Goal: Contribute content: Contribute content

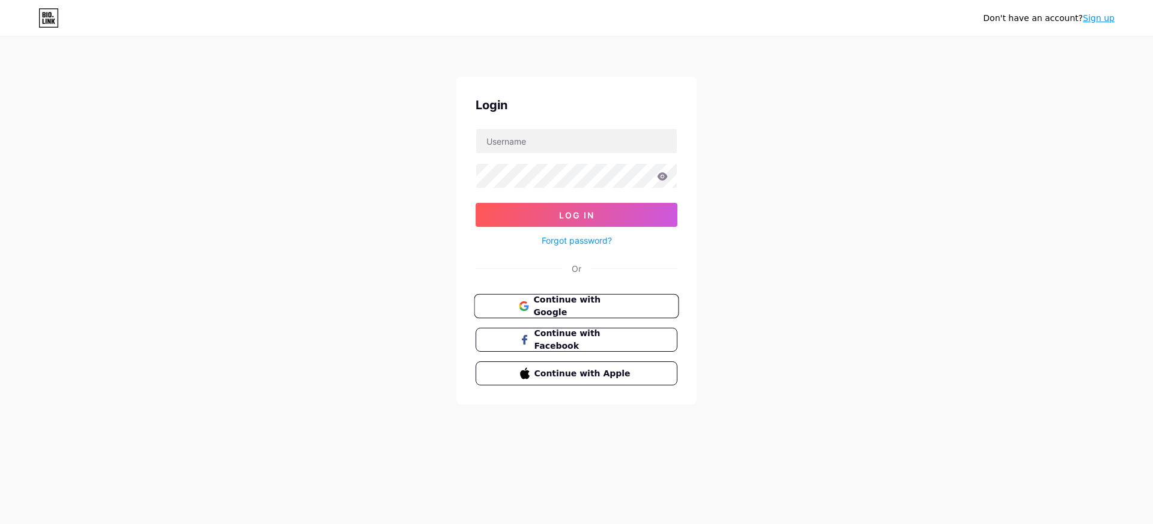
click at [589, 307] on span "Continue with Google" at bounding box center [583, 307] width 100 height 26
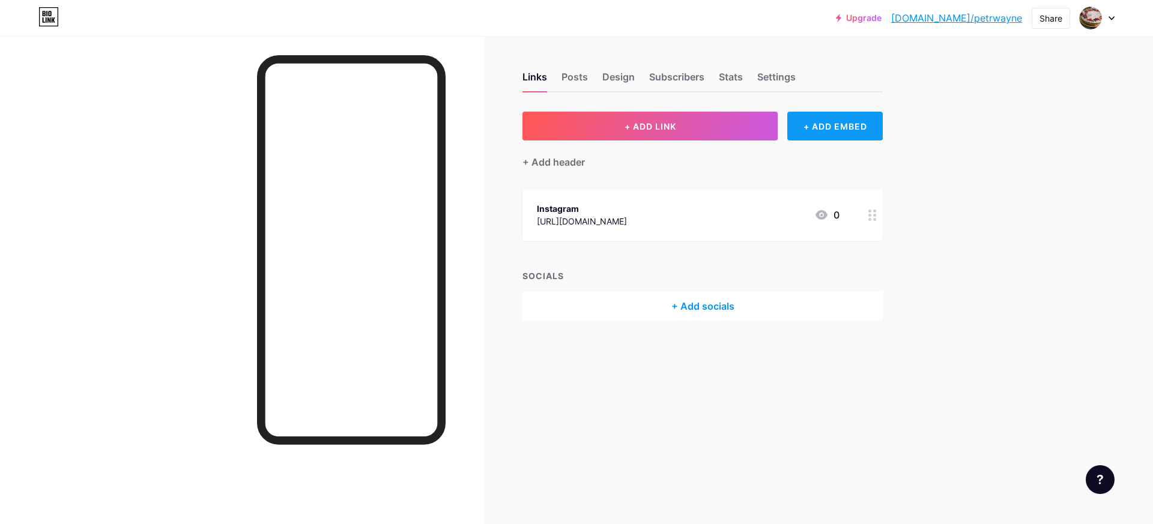
click at [826, 132] on div "+ ADD EMBED" at bounding box center [834, 126] width 95 height 29
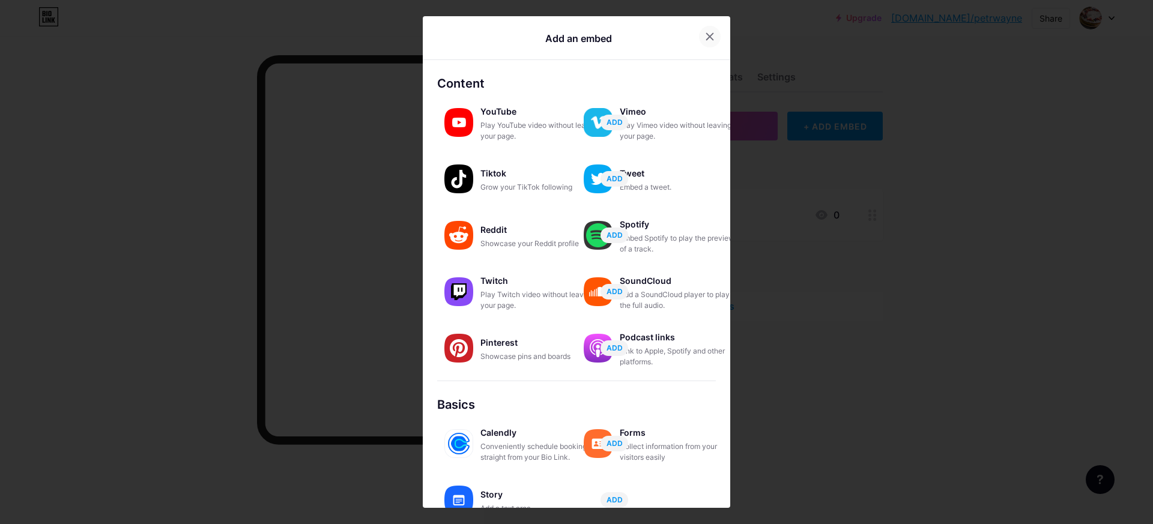
click at [710, 32] on icon at bounding box center [710, 37] width 10 height 10
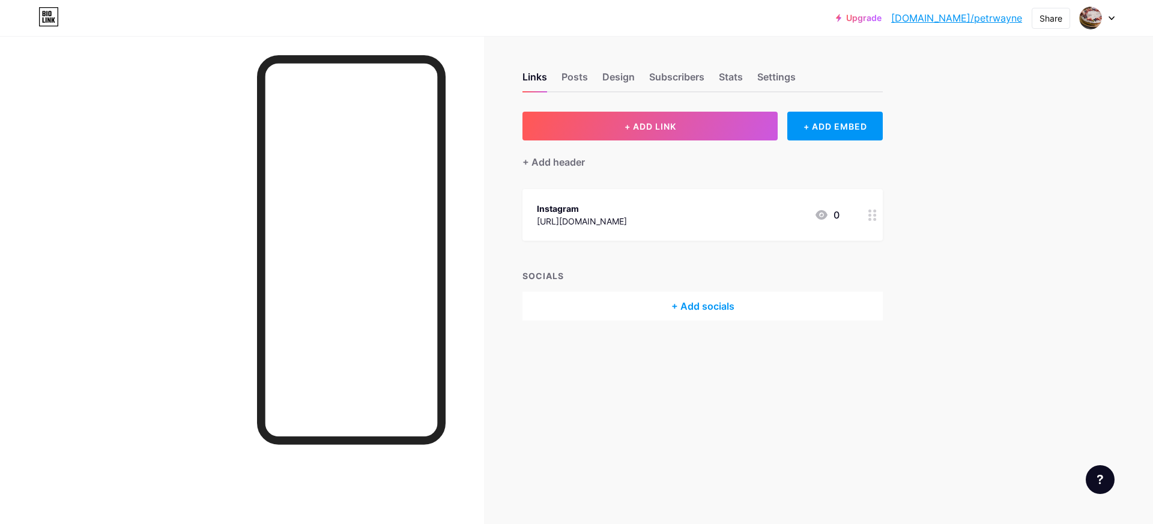
click at [588, 76] on div "Links Posts Design Subscribers Stats Settings" at bounding box center [702, 71] width 360 height 42
click at [569, 75] on div "Posts" at bounding box center [574, 81] width 26 height 22
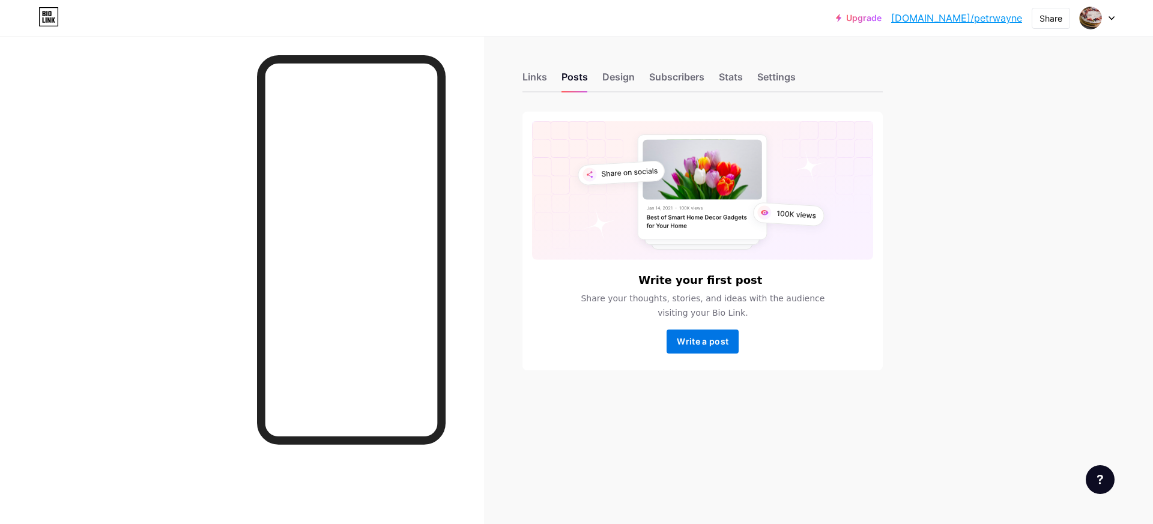
click at [707, 336] on span "Write a post" at bounding box center [703, 341] width 52 height 10
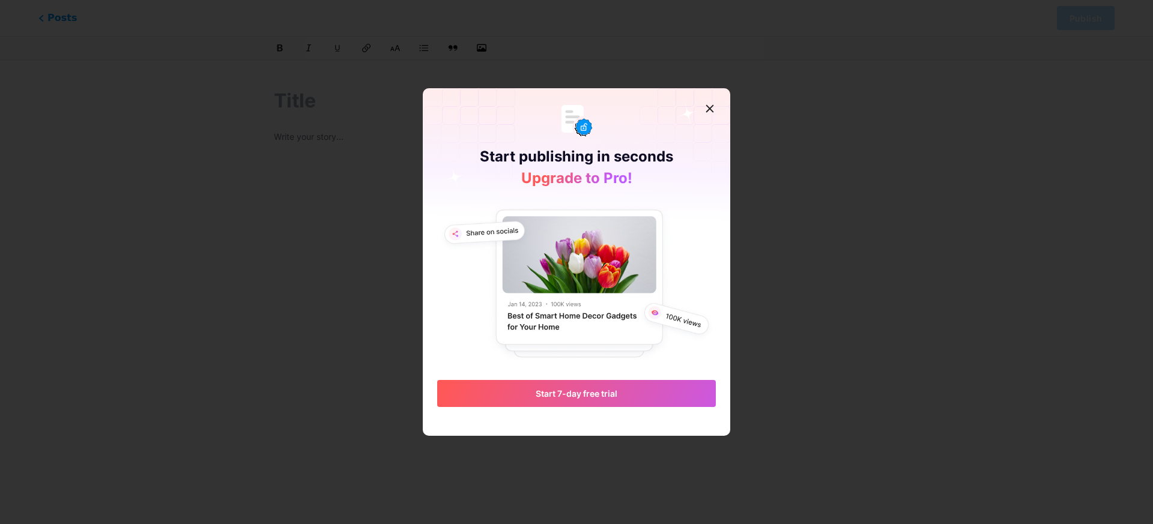
click at [582, 321] on img at bounding box center [576, 283] width 279 height 162
click at [707, 109] on icon at bounding box center [710, 109] width 10 height 10
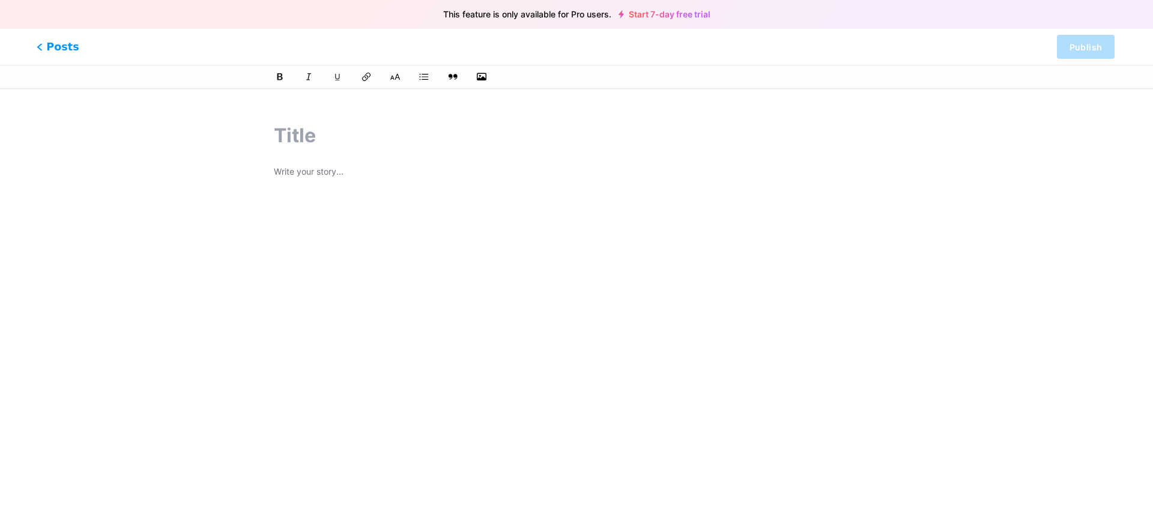
click at [39, 49] on icon at bounding box center [40, 46] width 6 height 7
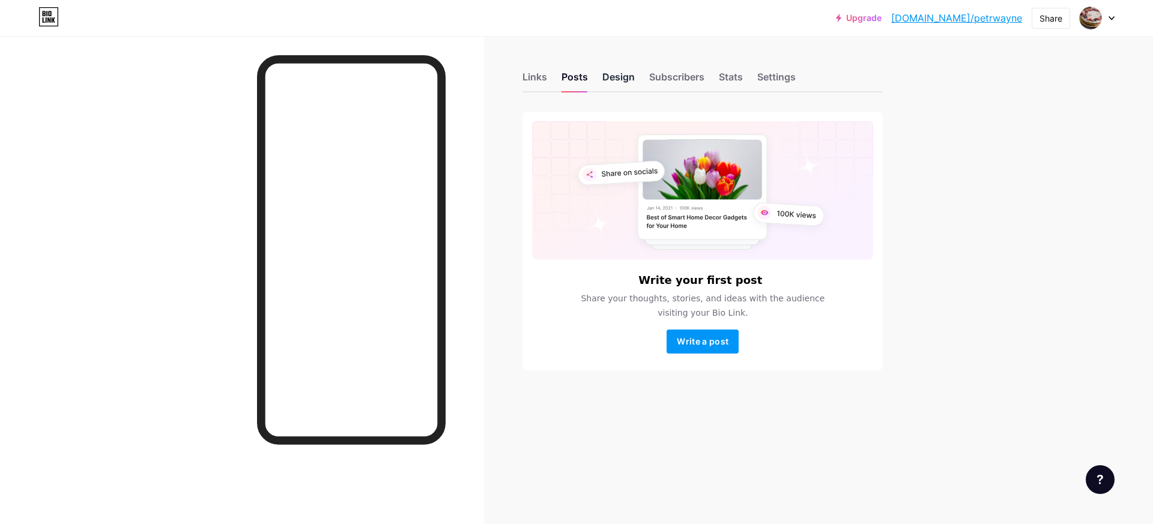
click at [626, 79] on div "Design" at bounding box center [618, 81] width 32 height 22
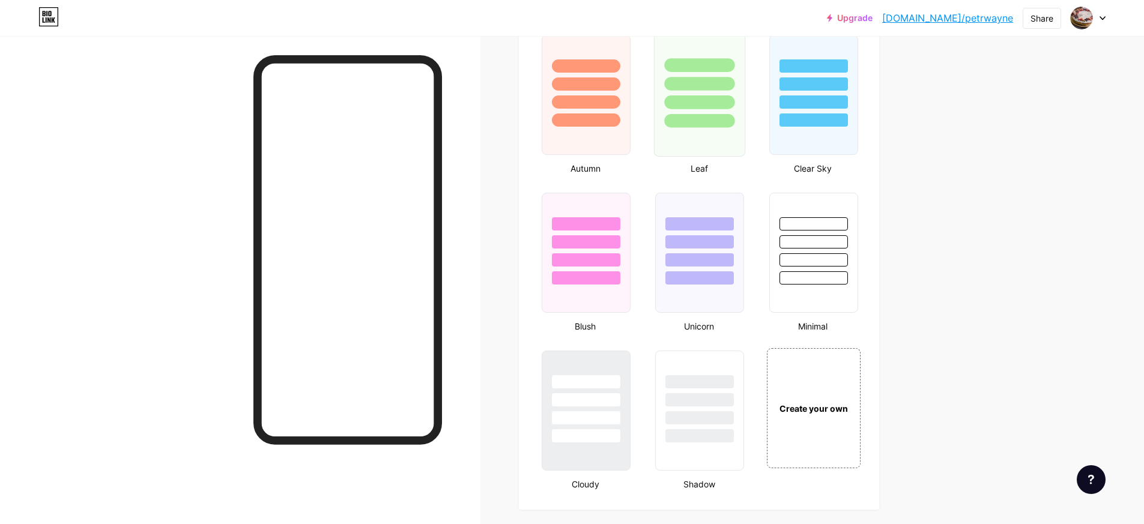
scroll to position [1221, 0]
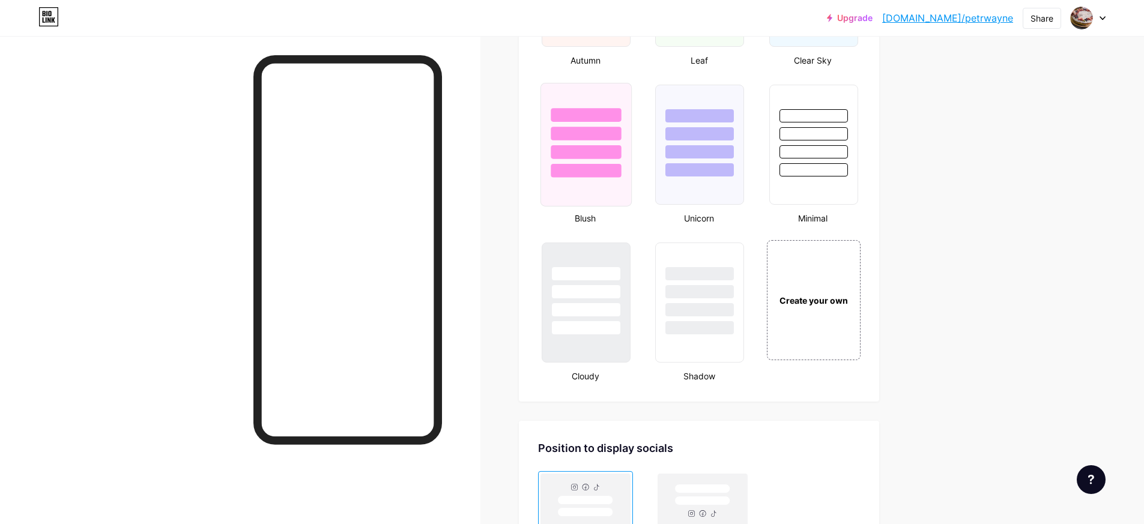
click at [595, 136] on div at bounding box center [586, 134] width 70 height 14
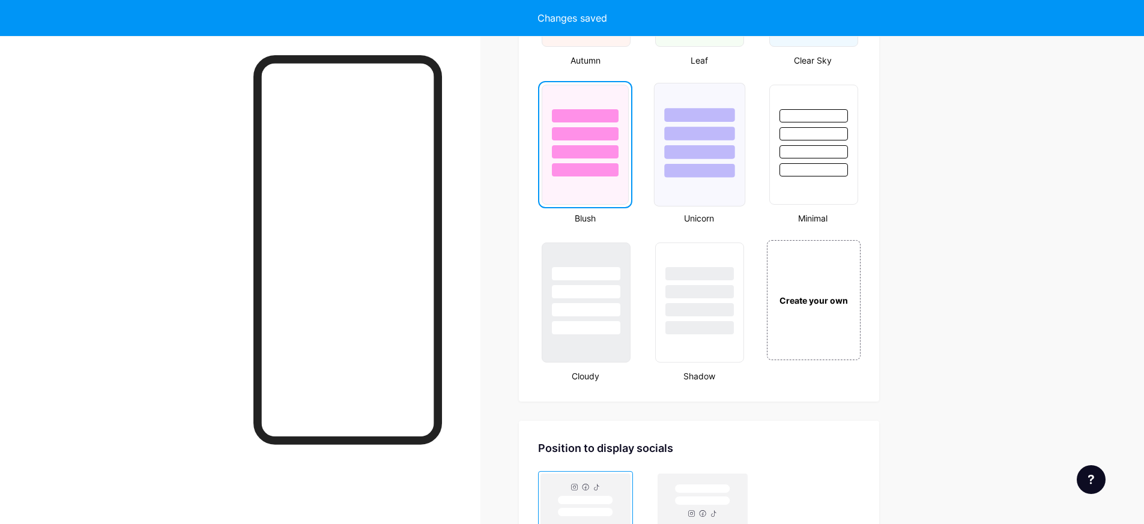
click at [675, 151] on div at bounding box center [700, 152] width 70 height 14
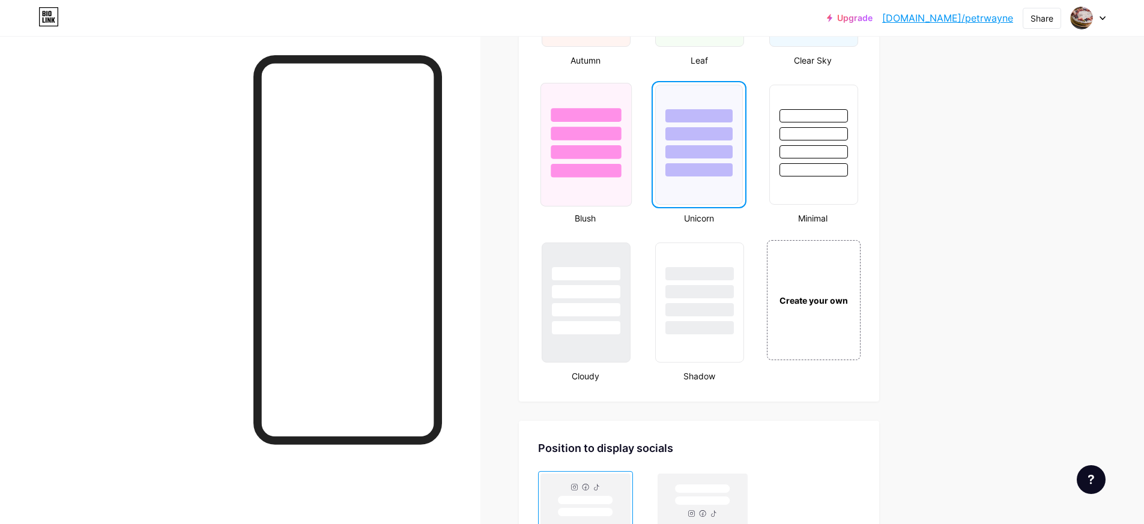
click at [595, 156] on div at bounding box center [586, 152] width 70 height 14
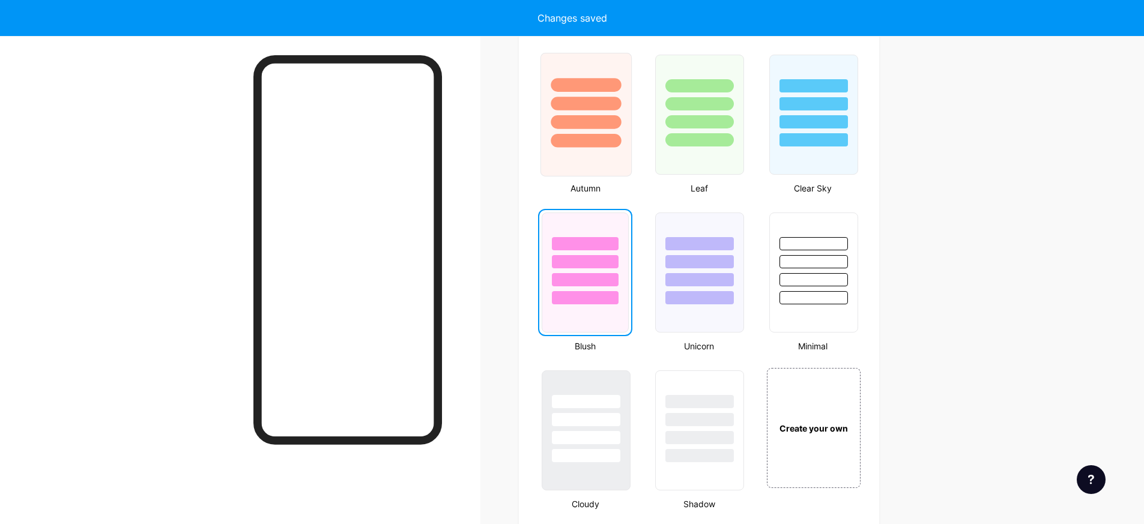
scroll to position [1093, 0]
click at [597, 143] on div at bounding box center [586, 142] width 70 height 14
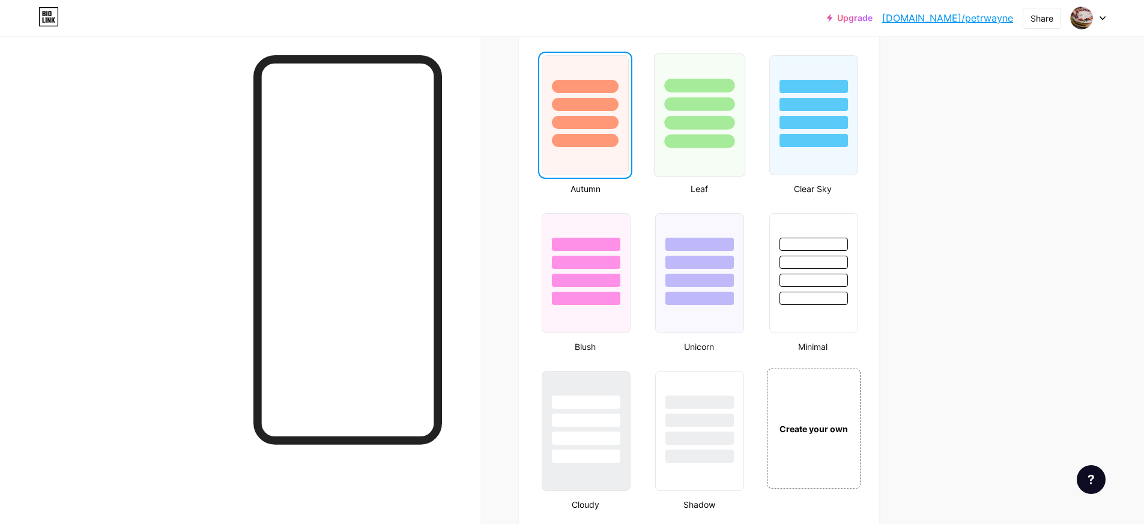
click at [667, 138] on div at bounding box center [700, 101] width 90 height 94
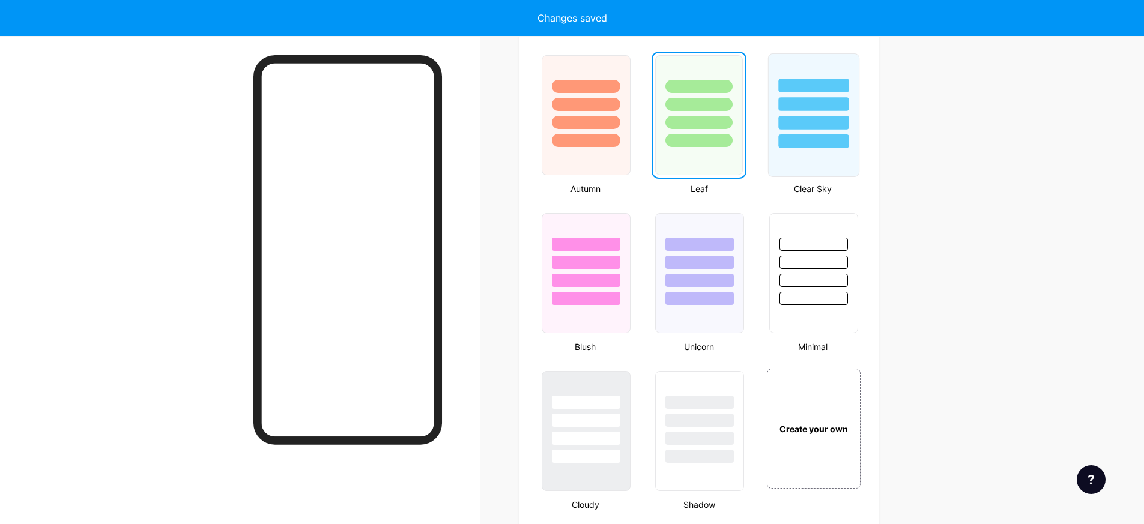
click at [793, 129] on div at bounding box center [813, 123] width 70 height 14
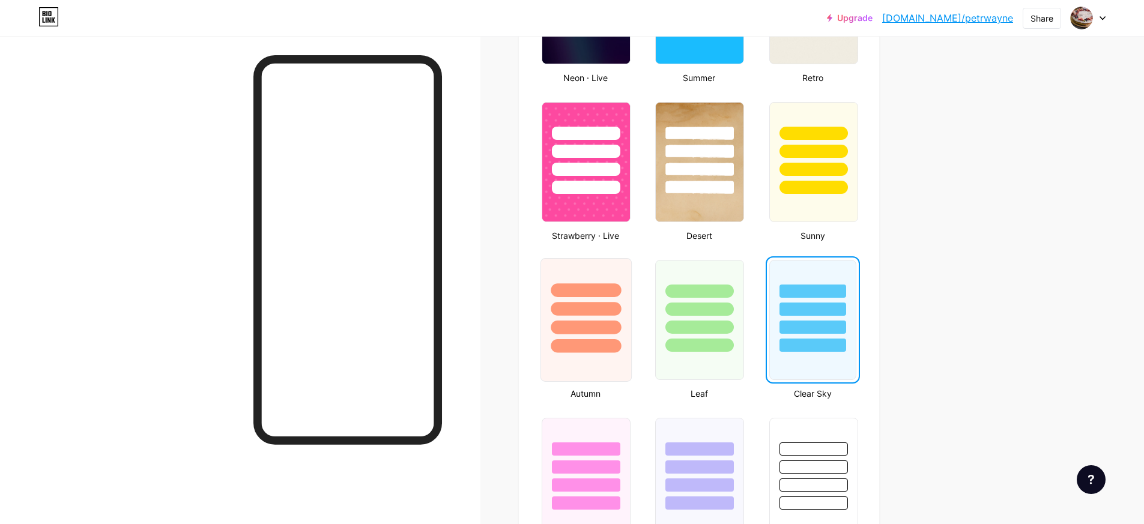
scroll to position [880, 0]
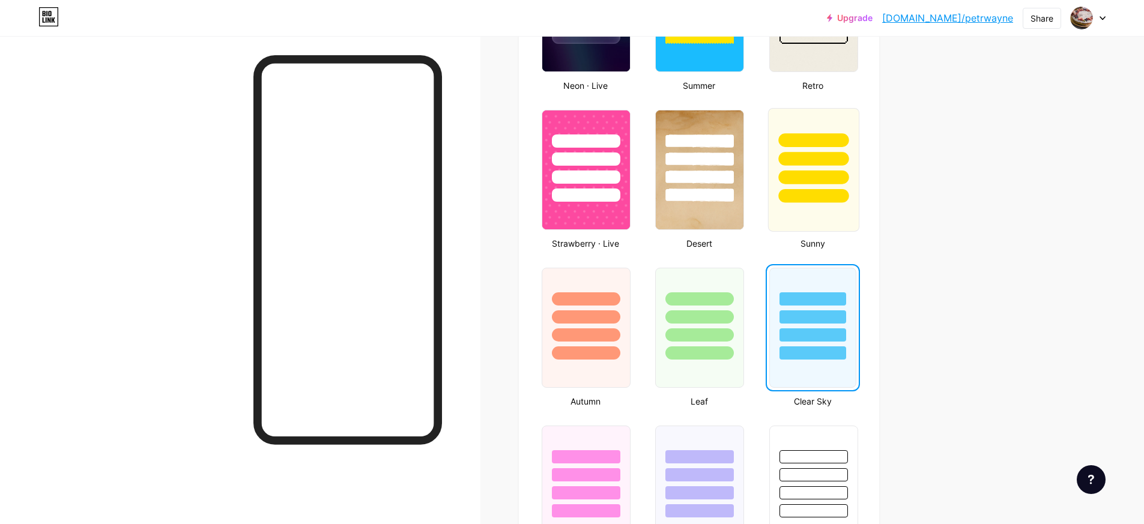
click at [774, 171] on div at bounding box center [814, 156] width 90 height 94
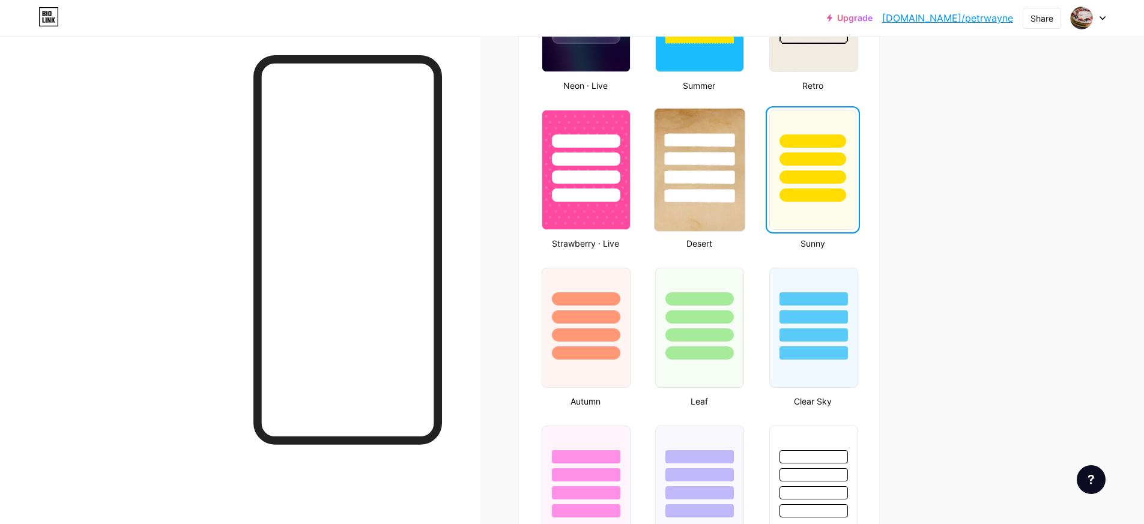
click at [731, 171] on div at bounding box center [700, 178] width 70 height 14
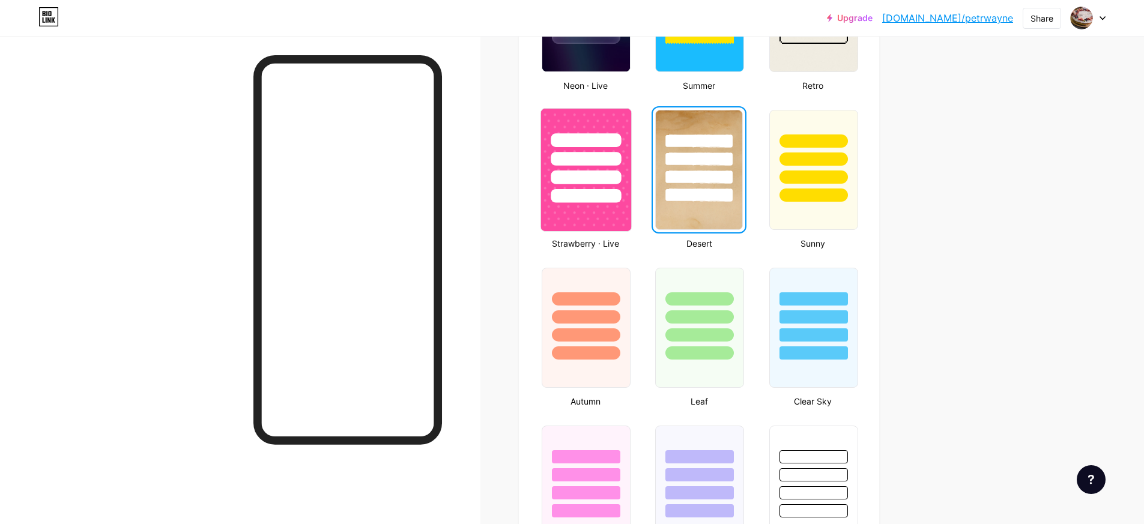
click at [604, 178] on div at bounding box center [586, 178] width 70 height 14
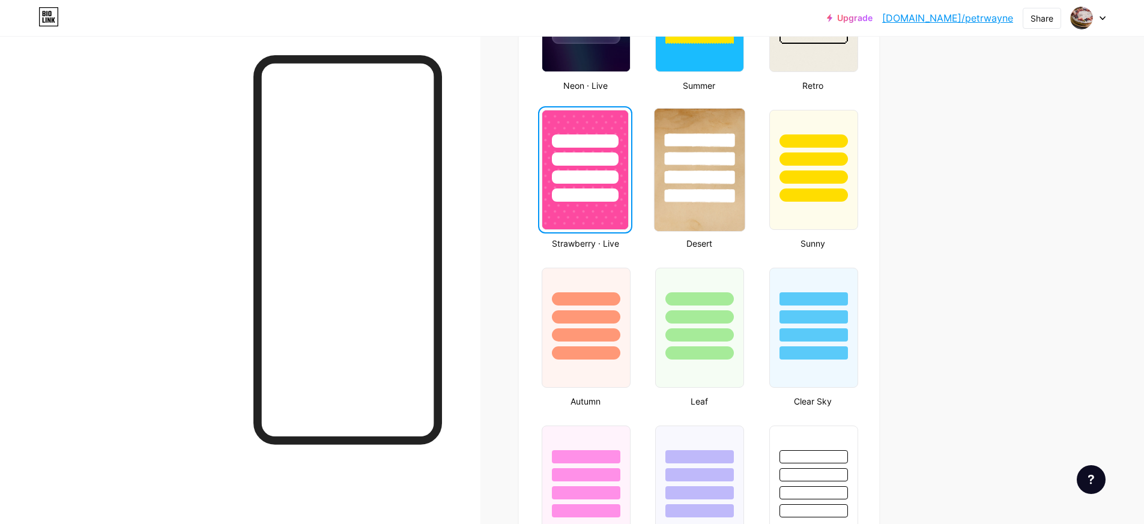
click at [678, 165] on div at bounding box center [700, 159] width 70 height 14
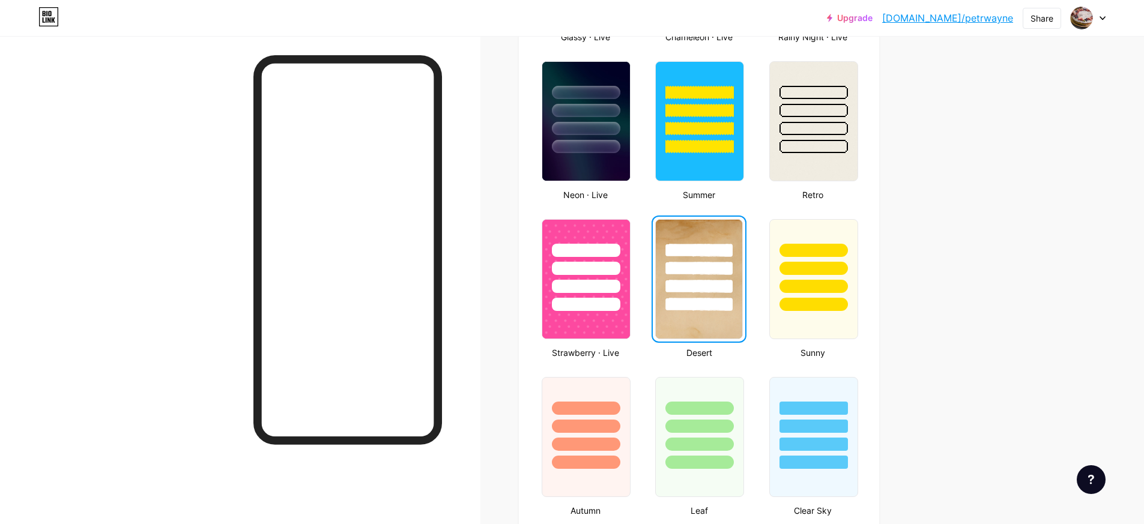
scroll to position [719, 0]
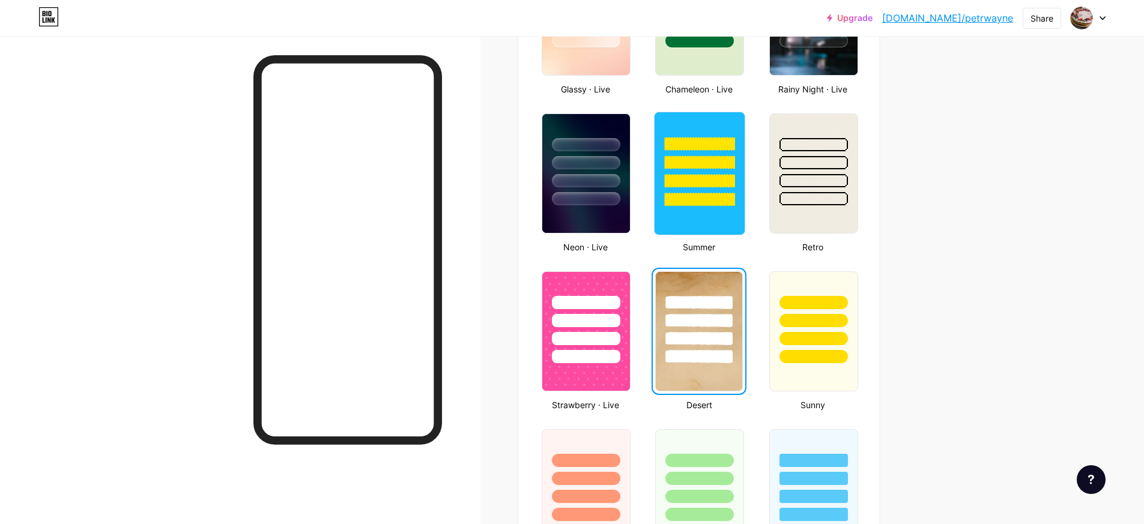
click at [681, 163] on div at bounding box center [700, 163] width 70 height 14
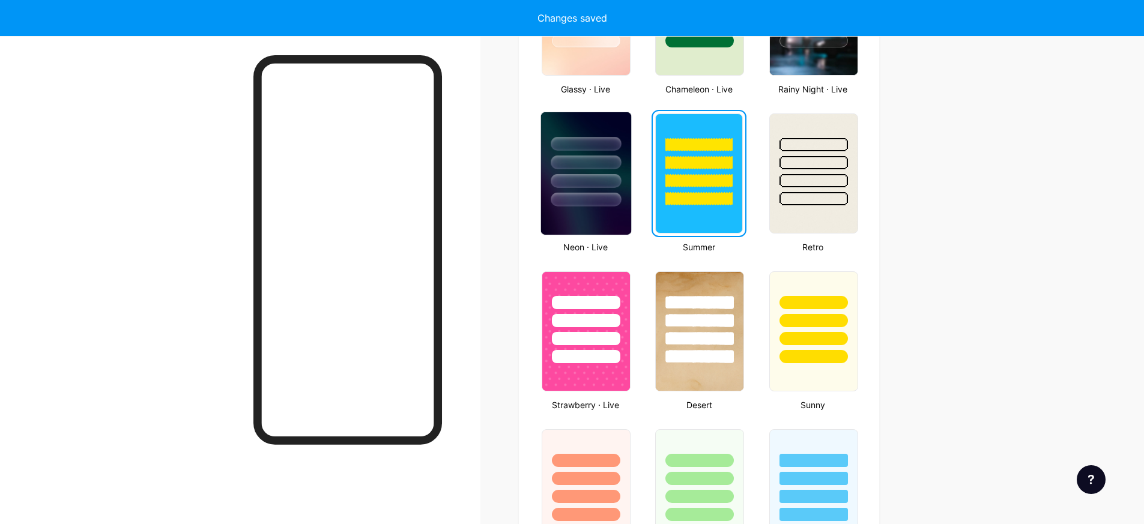
click at [615, 169] on div at bounding box center [586, 159] width 90 height 94
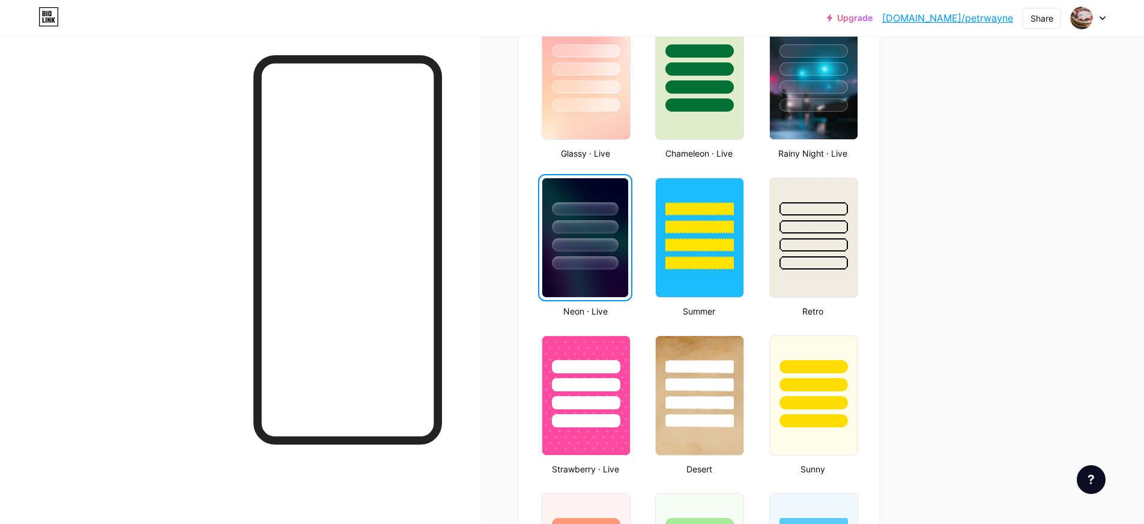
scroll to position [559, 0]
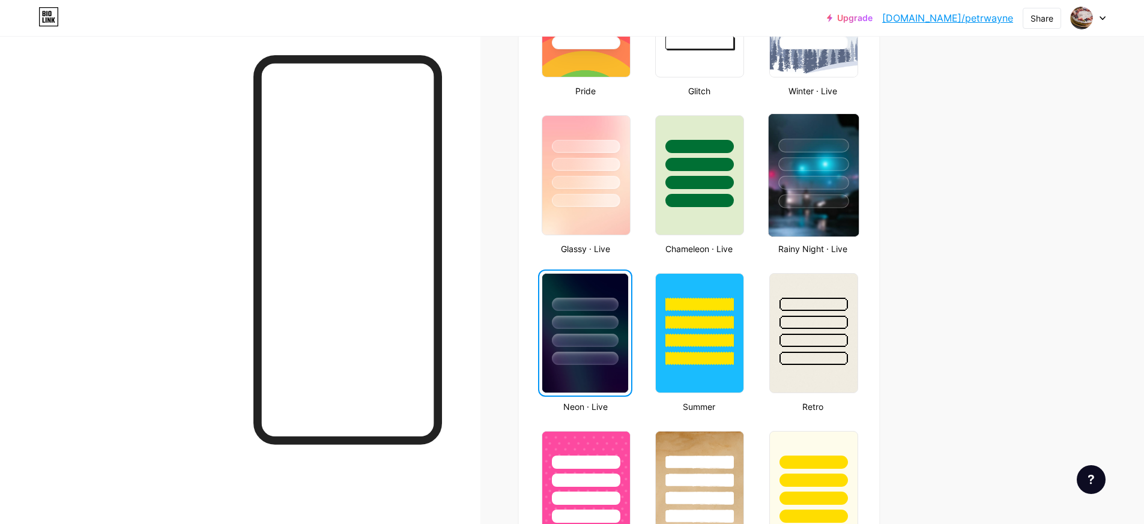
click at [797, 187] on div at bounding box center [813, 183] width 70 height 14
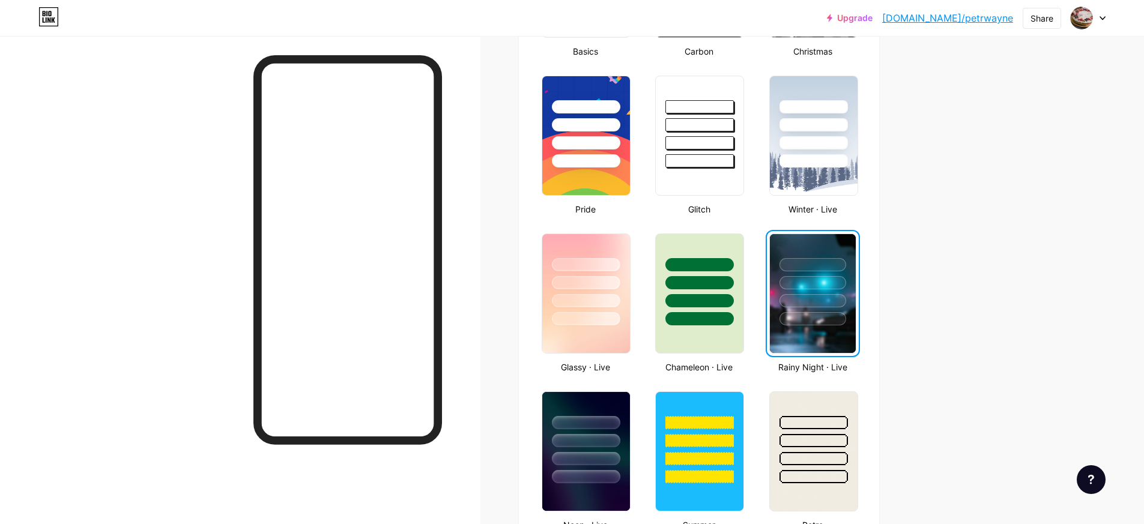
scroll to position [387, 0]
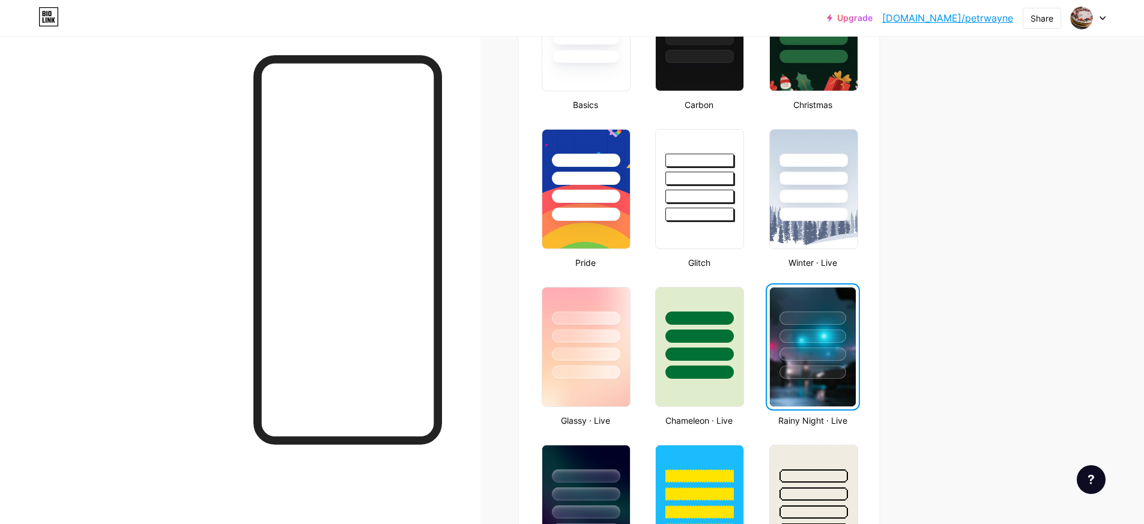
click at [796, 187] on div at bounding box center [814, 175] width 88 height 91
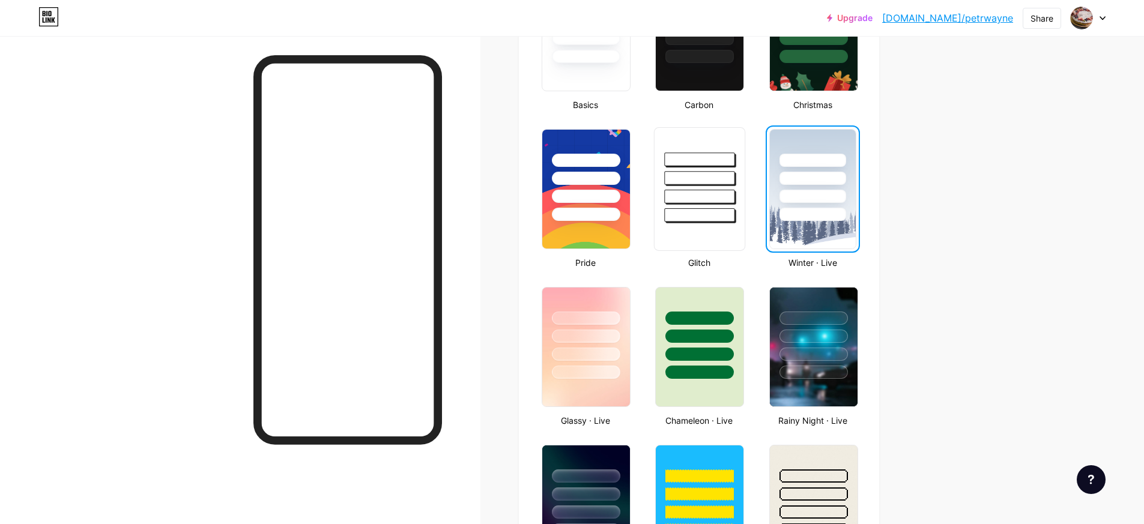
click at [689, 210] on div at bounding box center [700, 215] width 70 height 14
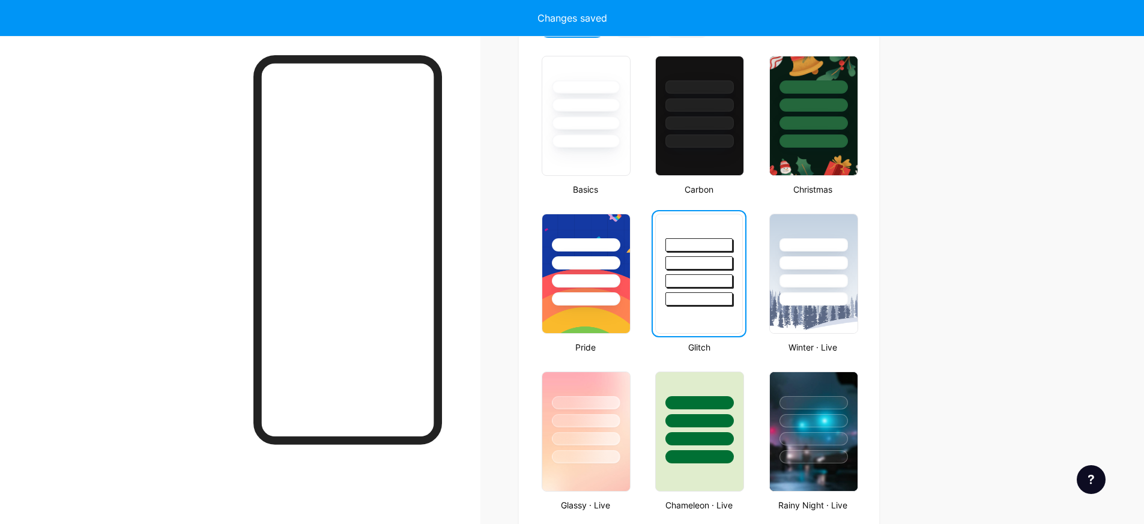
scroll to position [164, 0]
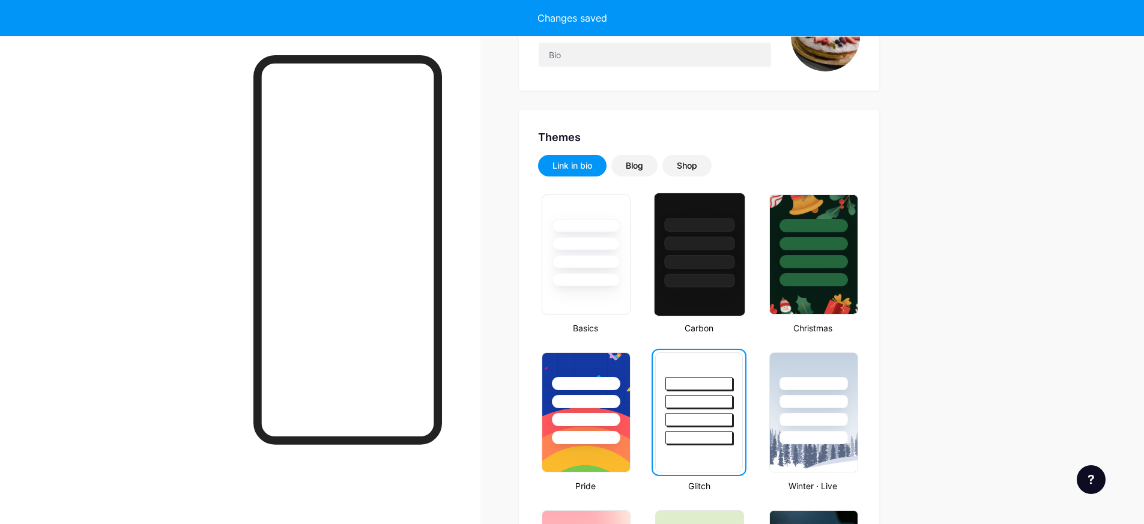
click at [695, 222] on div at bounding box center [700, 225] width 70 height 14
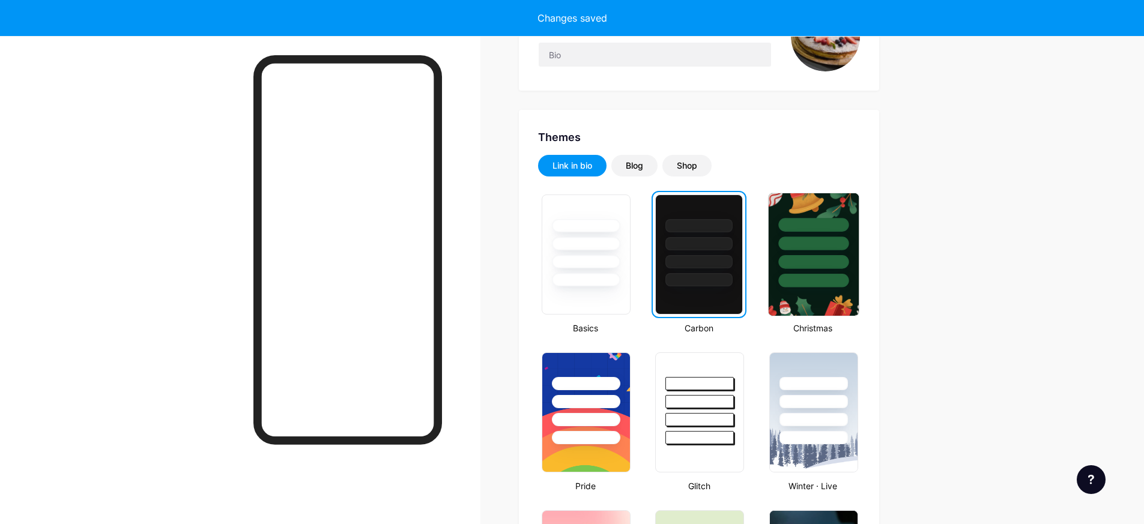
click at [794, 221] on div at bounding box center [813, 225] width 70 height 14
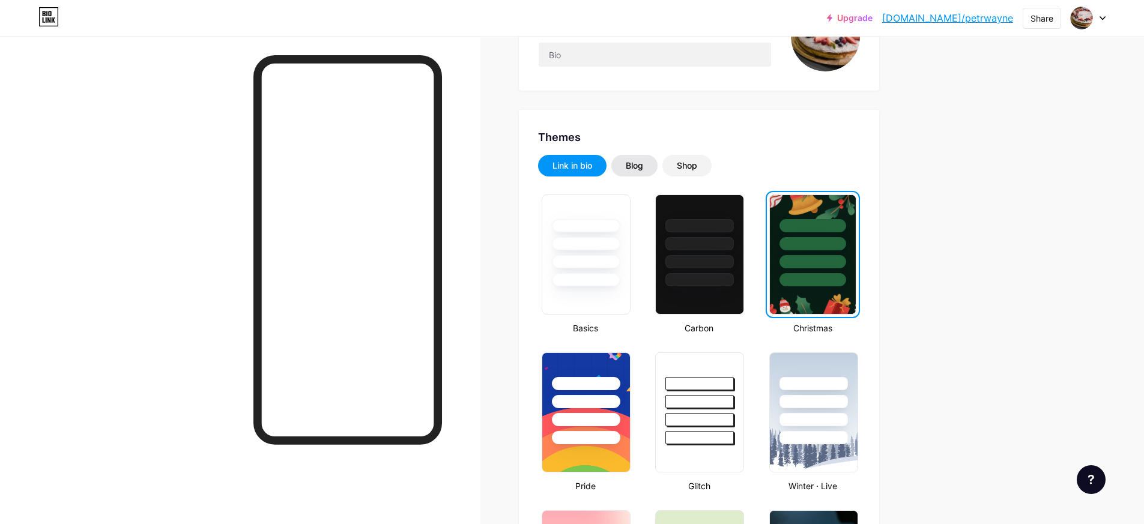
click at [646, 174] on div "Blog" at bounding box center [634, 166] width 46 height 22
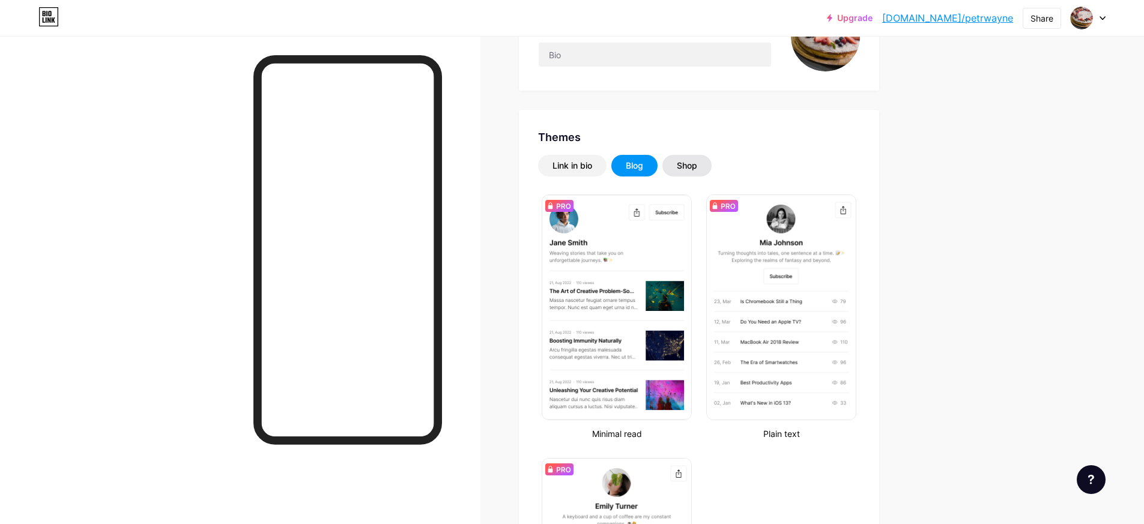
click at [689, 172] on div "Shop" at bounding box center [686, 166] width 49 height 22
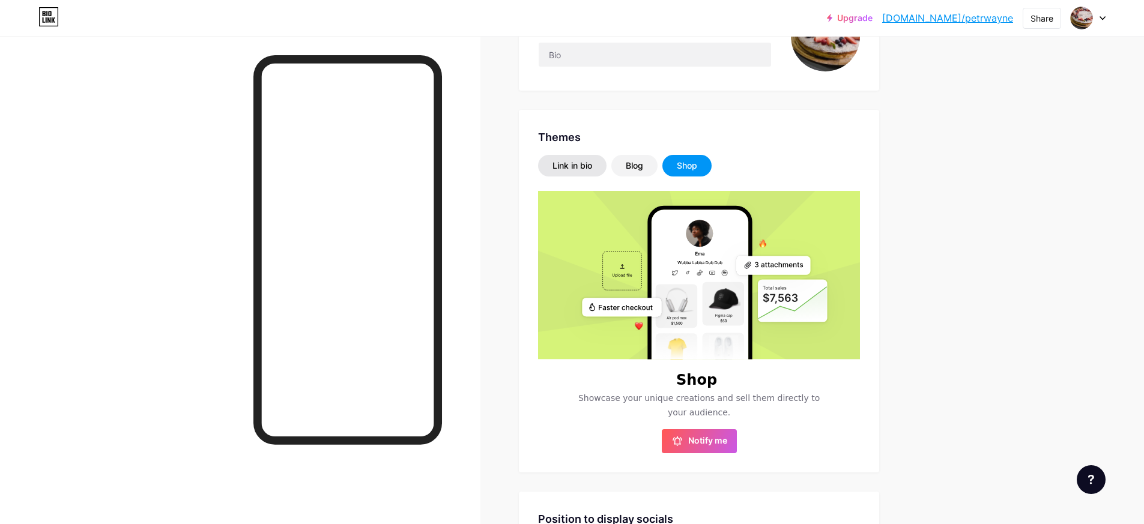
click at [577, 166] on div "Link in bio" at bounding box center [572, 166] width 40 height 12
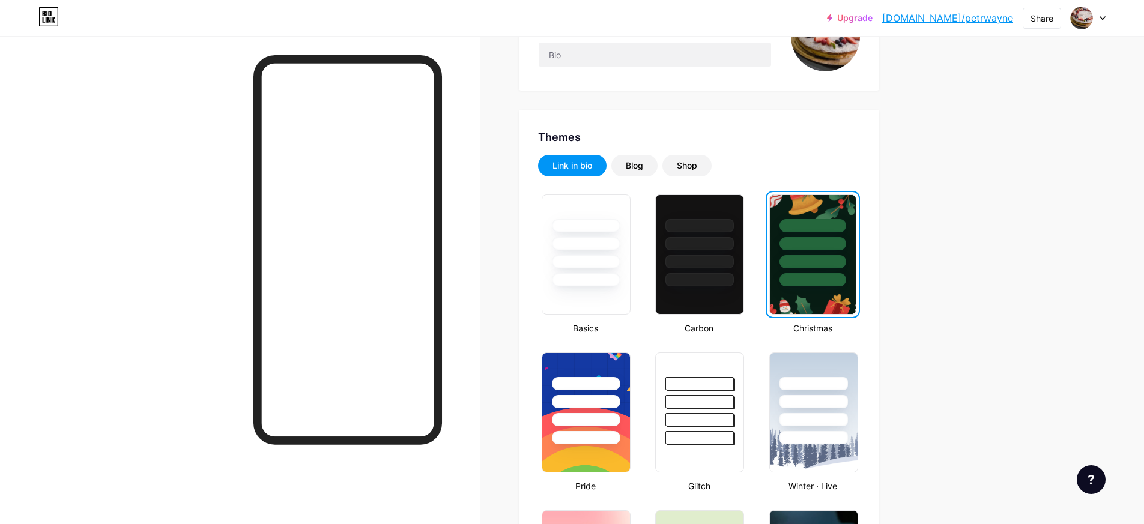
click at [177, 140] on div at bounding box center [240, 298] width 480 height 524
